Goal: Task Accomplishment & Management: Manage account settings

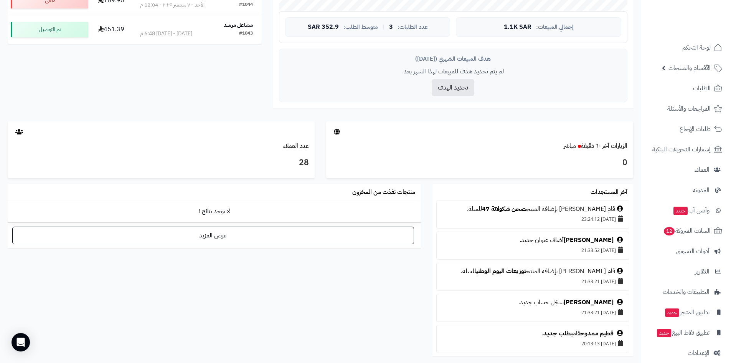
scroll to position [307, 0]
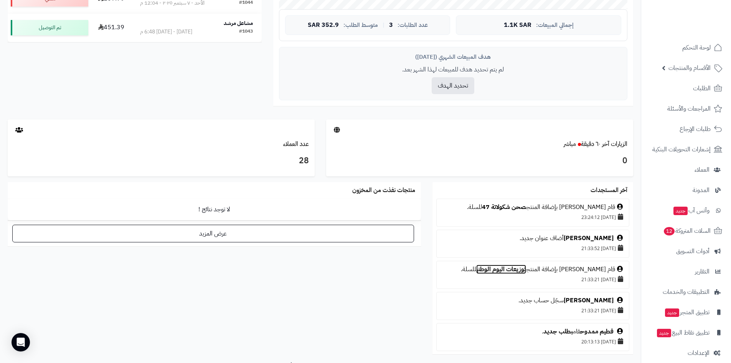
click at [526, 267] on link "توزيعات اليوم الوطني" at bounding box center [501, 268] width 50 height 9
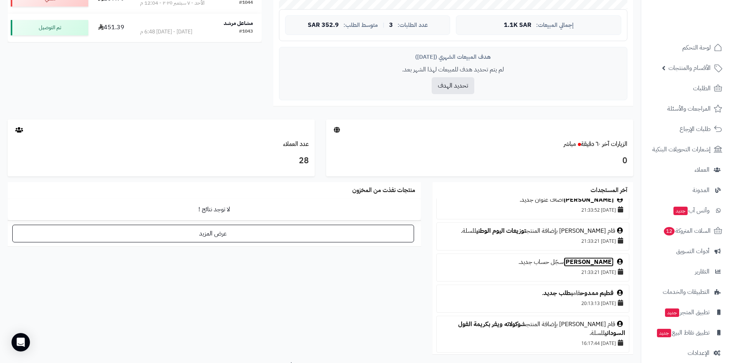
click at [604, 259] on link "[PERSON_NAME]" at bounding box center [589, 261] width 50 height 9
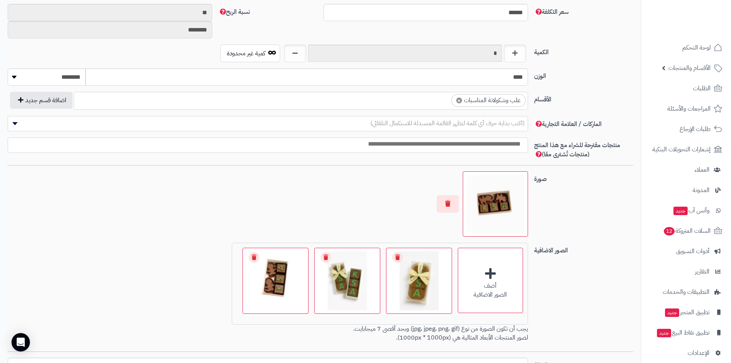
scroll to position [384, 0]
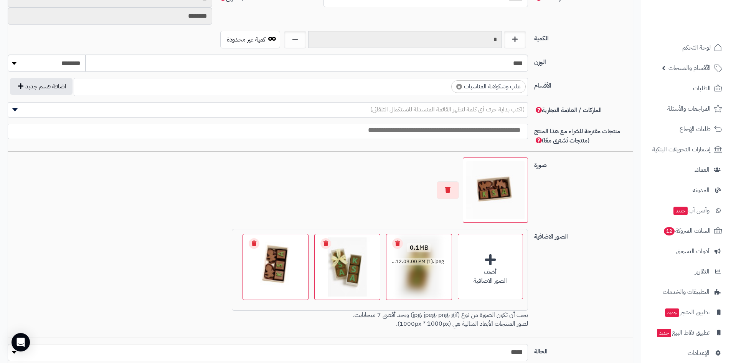
click at [395, 241] on link "Remove file" at bounding box center [397, 243] width 11 height 11
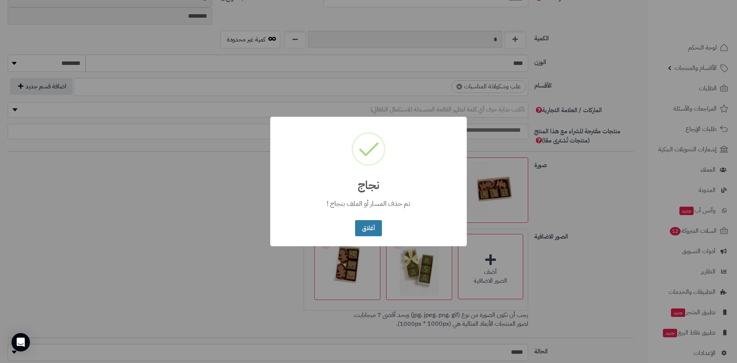
click at [371, 233] on button "أغلاق" at bounding box center [368, 228] width 26 height 16
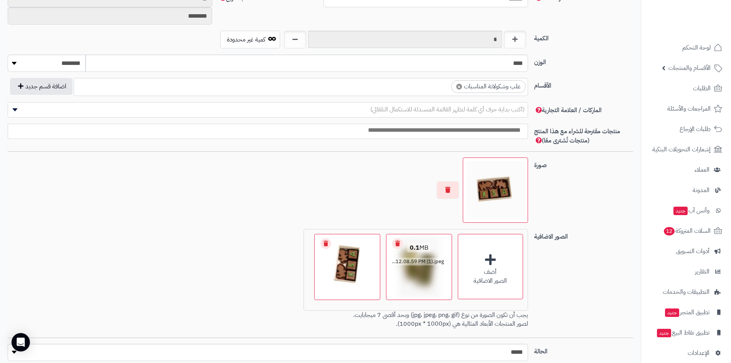
click at [399, 241] on link "Remove file" at bounding box center [397, 243] width 11 height 11
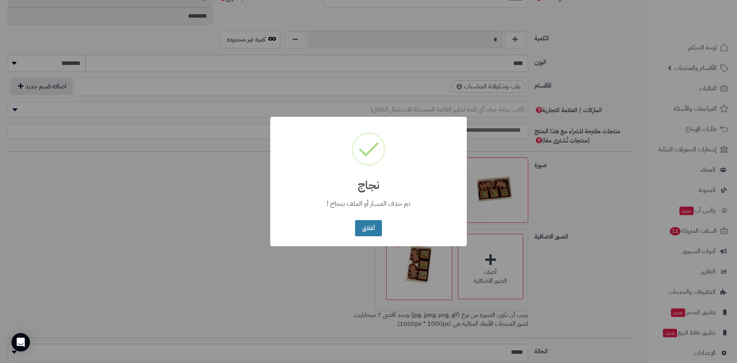
click at [372, 232] on button "أغلاق" at bounding box center [368, 228] width 26 height 16
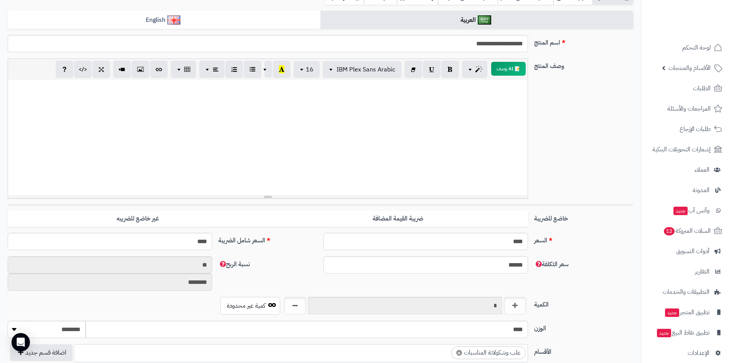
scroll to position [0, 0]
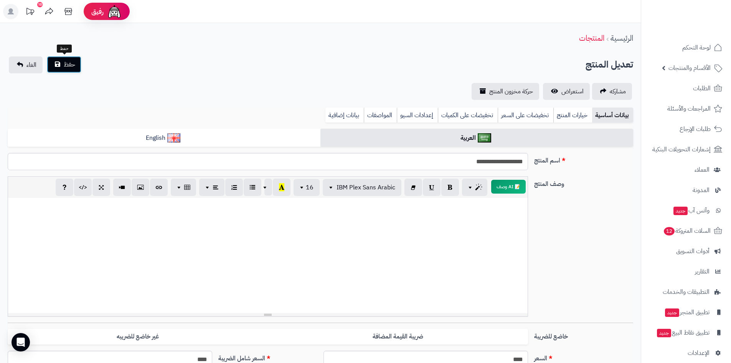
click at [80, 66] on button "حفظ" at bounding box center [64, 64] width 35 height 17
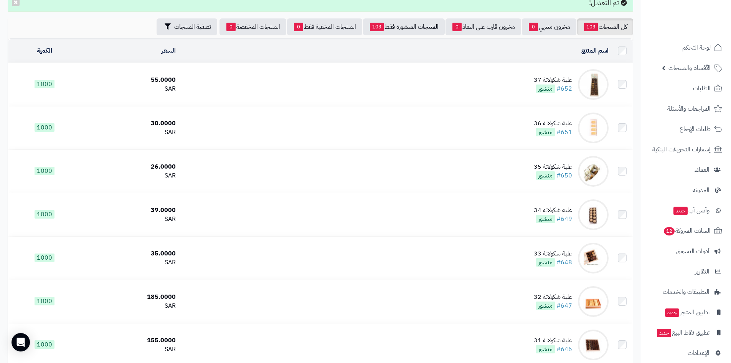
scroll to position [77, 0]
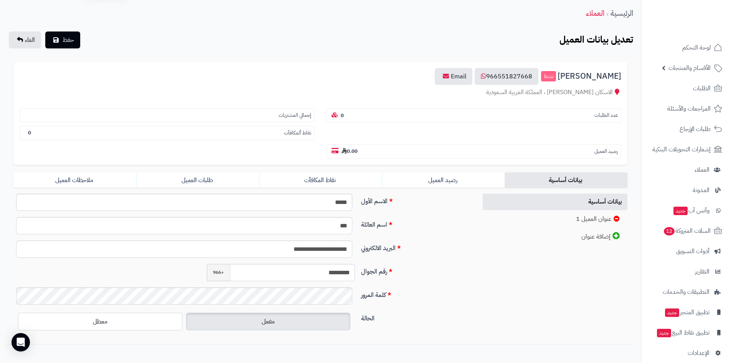
scroll to position [66, 0]
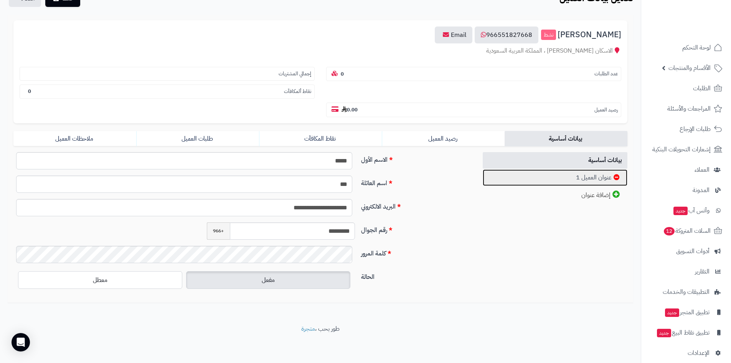
click at [577, 178] on link "عنوان العميل 1" at bounding box center [555, 177] width 145 height 16
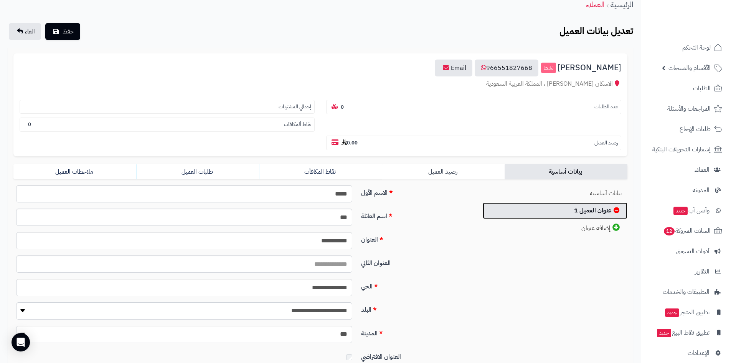
scroll to position [0, 0]
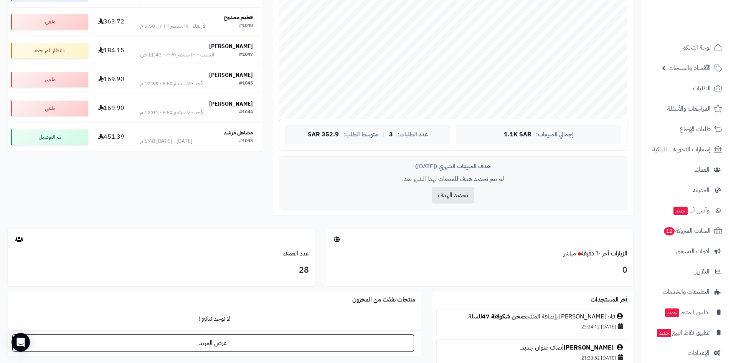
scroll to position [146, 0]
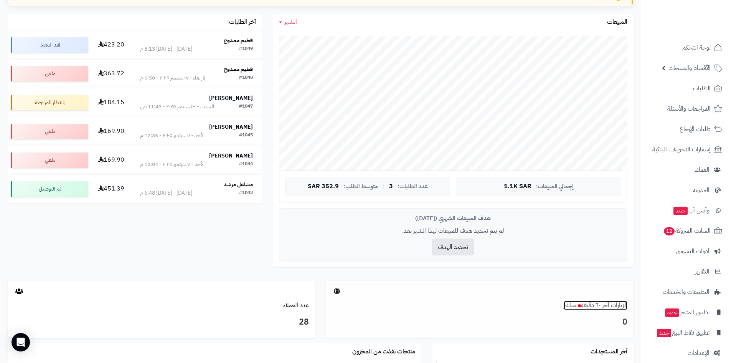
click at [616, 306] on link "الزيارات آخر ٦٠ دقيقة مباشر" at bounding box center [596, 304] width 64 height 9
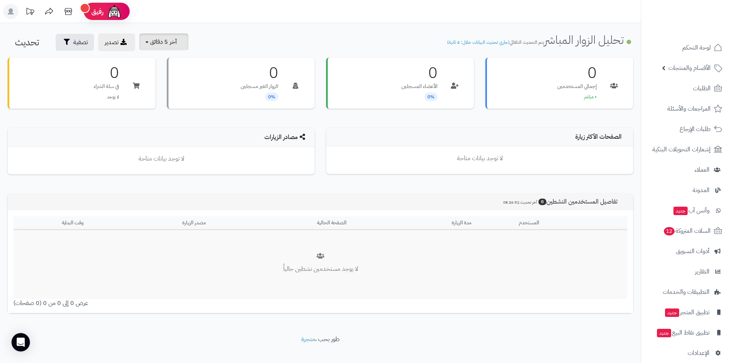
click at [157, 45] on span "آخر 5 دقائق" at bounding box center [163, 41] width 27 height 9
click at [160, 84] on link "آخر 30 دقيقة" at bounding box center [168, 90] width 61 height 15
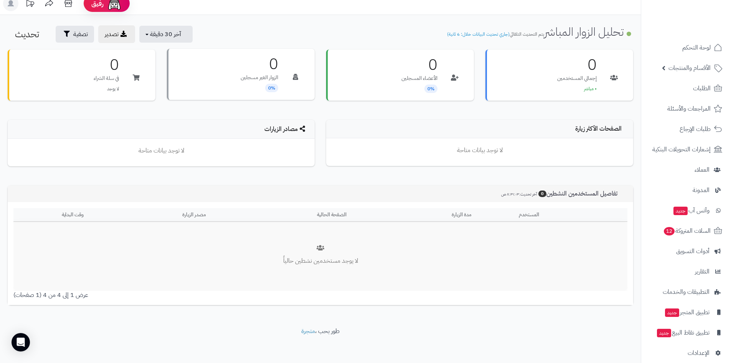
scroll to position [10, 0]
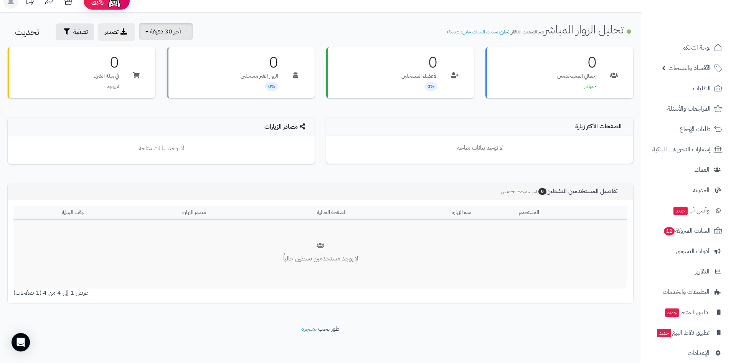
click at [168, 35] on span "آخر 30 دقيقة" at bounding box center [165, 31] width 31 height 9
click at [166, 79] on link "آخر 30 دقيقة" at bounding box center [168, 80] width 61 height 15
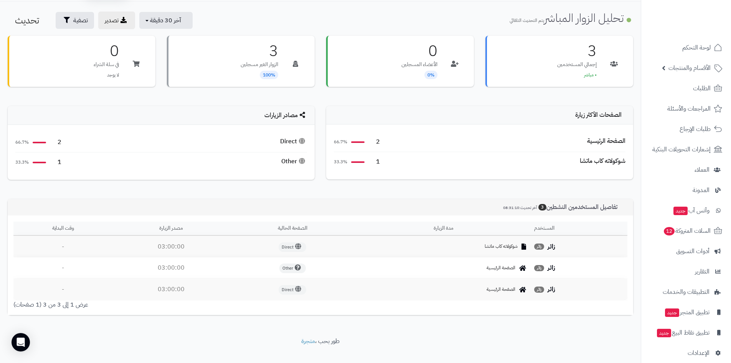
scroll to position [34, 0]
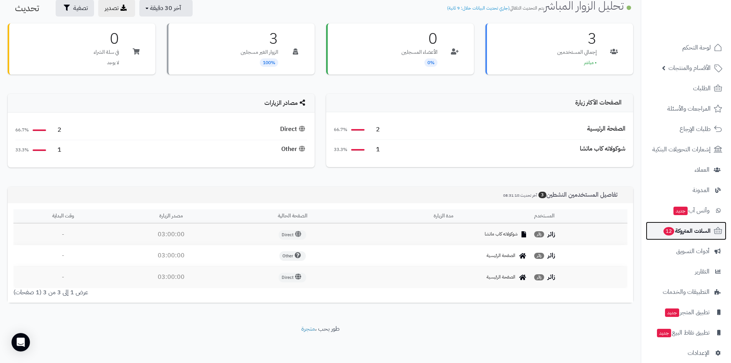
click at [685, 235] on span "السلات المتروكة 12" at bounding box center [687, 230] width 48 height 11
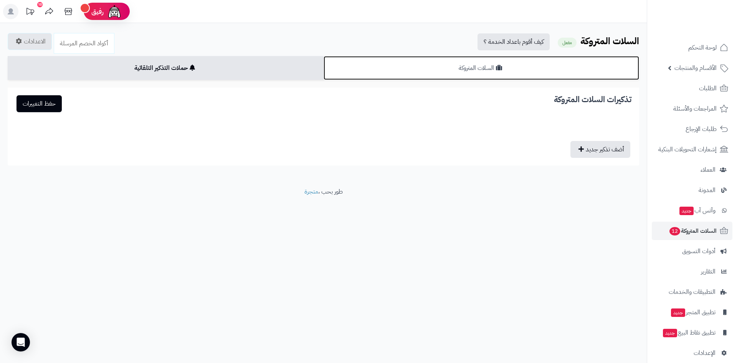
click at [454, 68] on link "السلات المتروكة" at bounding box center [481, 68] width 316 height 24
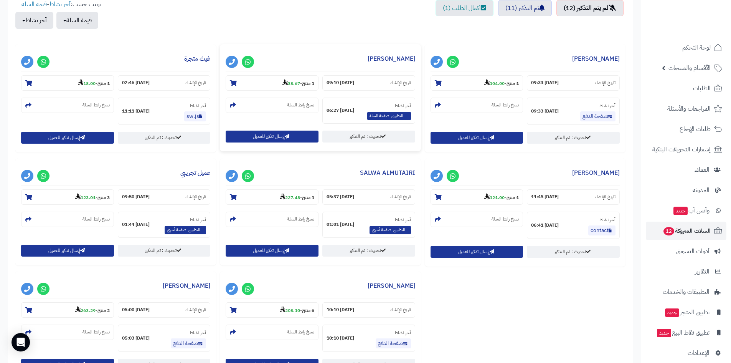
scroll to position [307, 0]
